Goal: Information Seeking & Learning: Learn about a topic

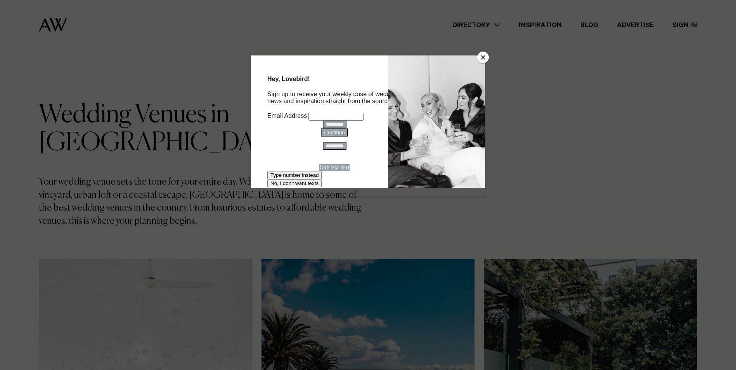
click at [486, 54] on button "Close" at bounding box center [483, 58] width 12 height 12
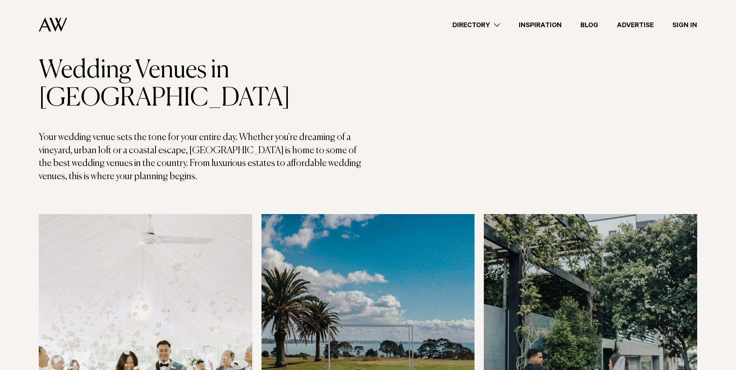
scroll to position [39, 0]
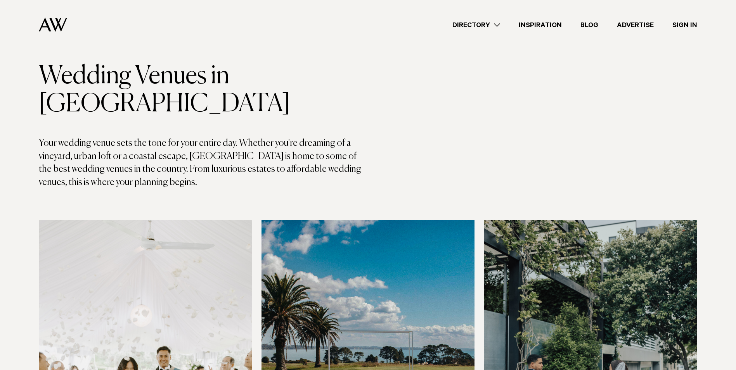
click at [492, 23] on link "Directory" at bounding box center [476, 25] width 66 height 10
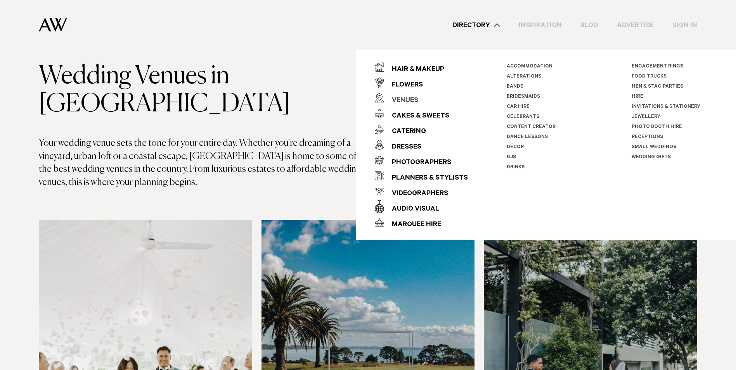
click at [406, 101] on div "Venues" at bounding box center [401, 101] width 34 height 16
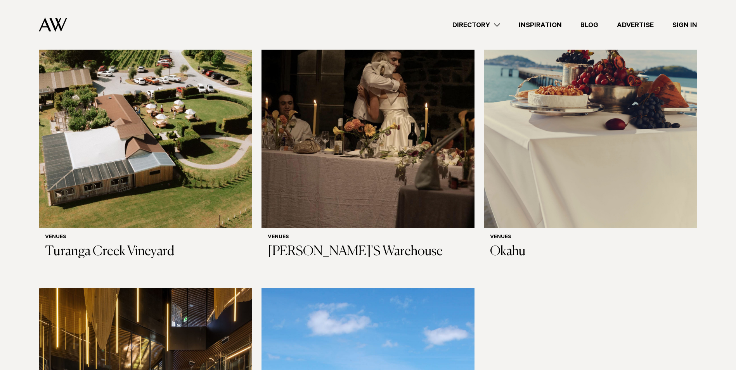
scroll to position [5089, 0]
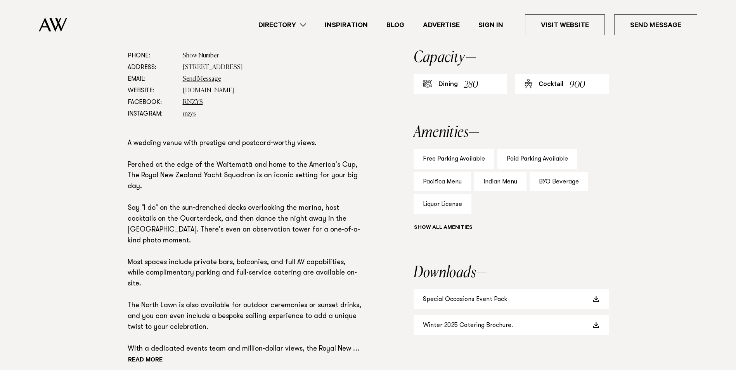
scroll to position [504, 0]
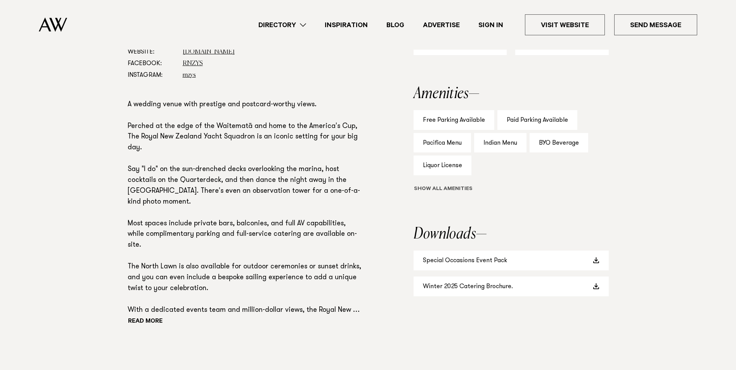
click at [437, 191] on button "Show all" at bounding box center [458, 189] width 88 height 8
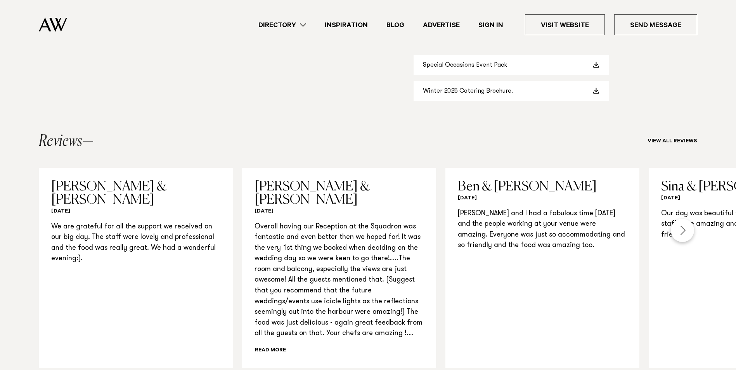
scroll to position [815, 0]
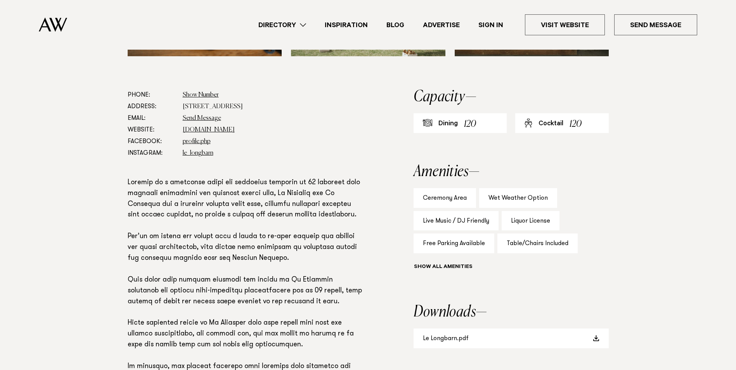
scroll to position [427, 0]
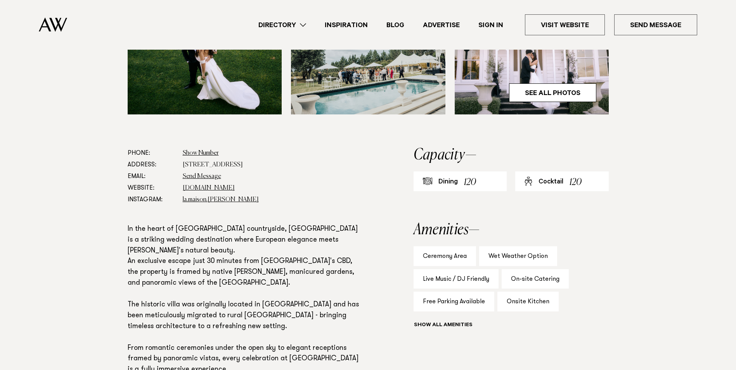
scroll to position [427, 0]
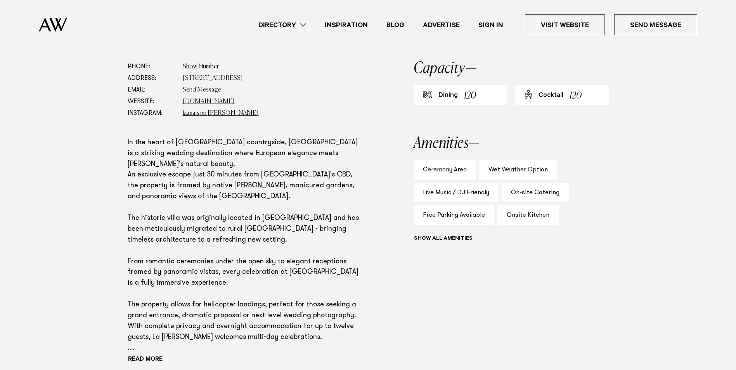
click at [440, 237] on div "Show all" at bounding box center [511, 239] width 195 height 11
drag, startPoint x: 438, startPoint y: 237, endPoint x: 402, endPoint y: 240, distance: 35.4
click at [438, 237] on button "Show all" at bounding box center [458, 239] width 88 height 8
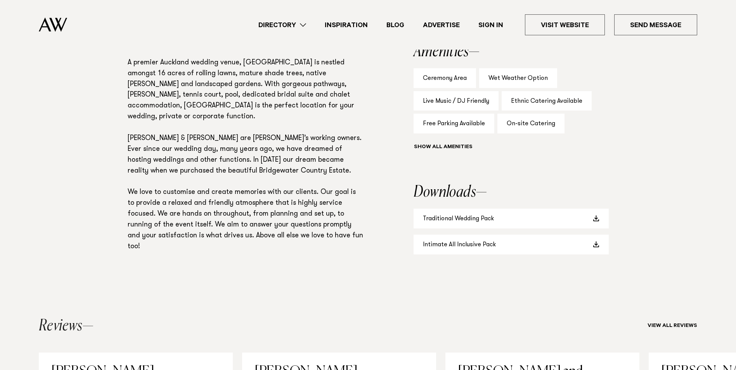
scroll to position [504, 0]
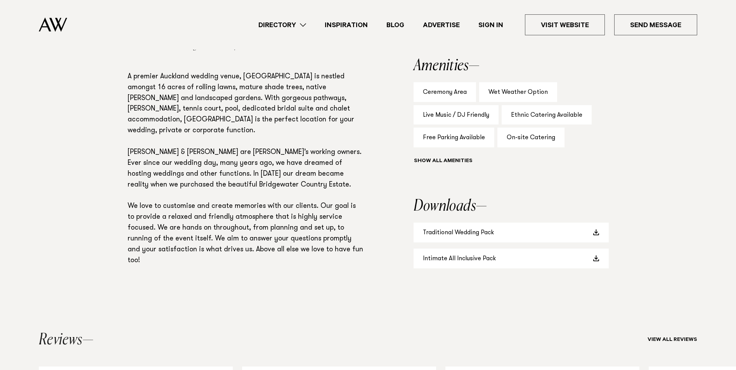
click at [548, 125] on div "Ethnic Catering Available" at bounding box center [547, 115] width 90 height 20
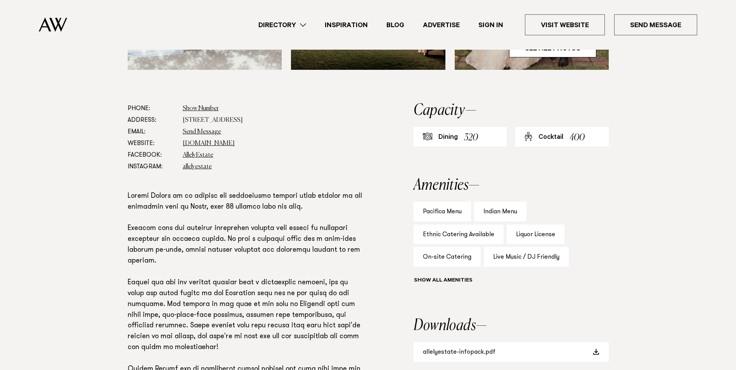
scroll to position [388, 0]
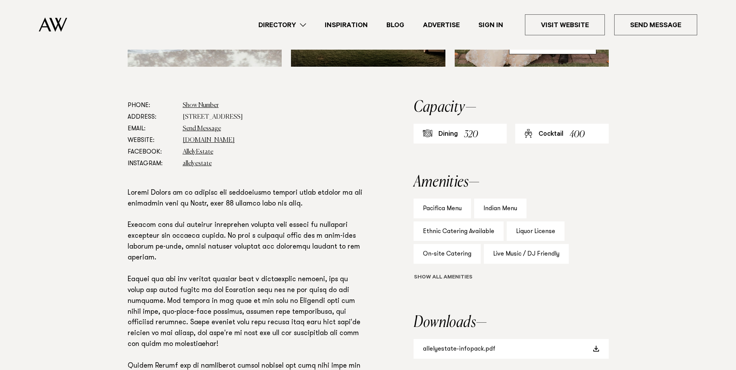
click at [431, 277] on button "Show all" at bounding box center [458, 278] width 88 height 8
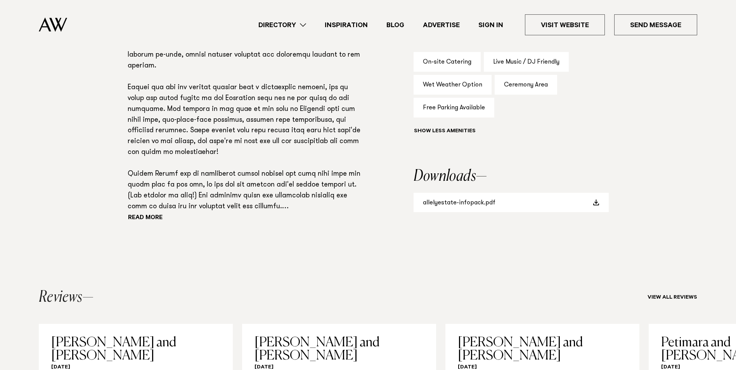
scroll to position [582, 0]
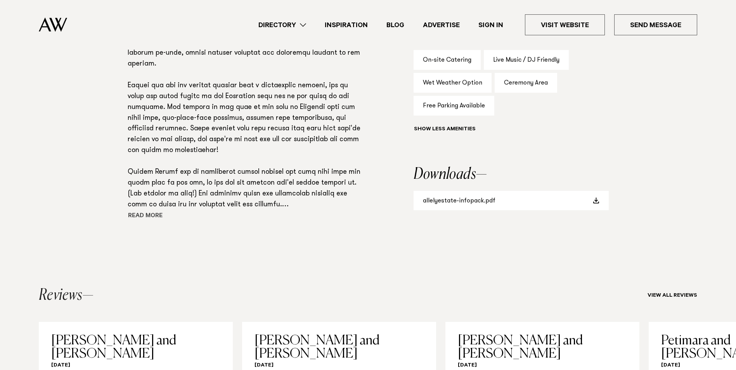
click at [137, 215] on button "Read more" at bounding box center [163, 217] width 70 height 12
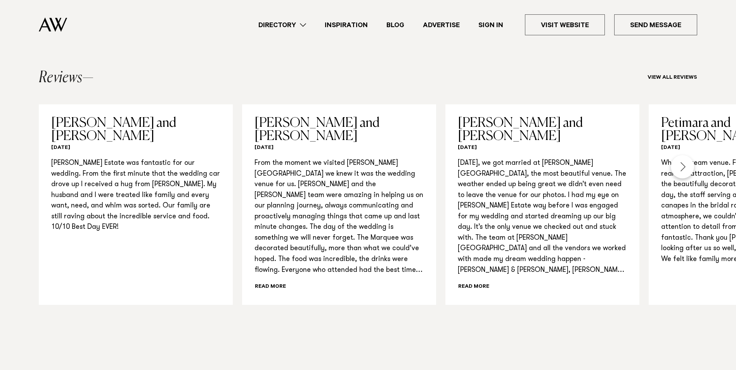
scroll to position [886, 0]
